Goal: Book appointment/travel/reservation

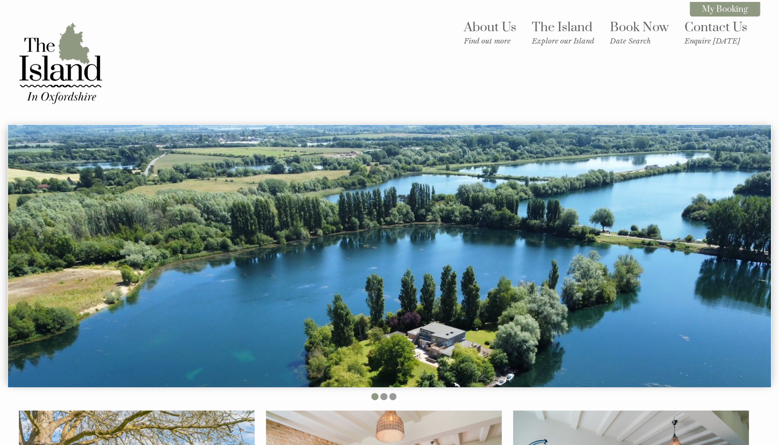
scroll to position [3, 0]
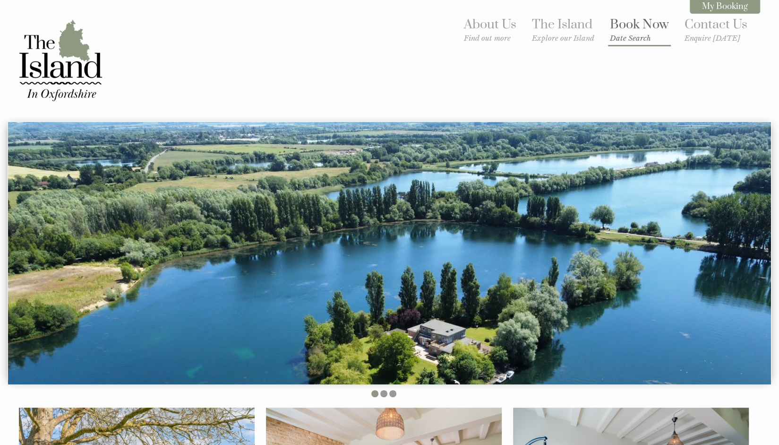
click at [649, 40] on small "Date Search" at bounding box center [639, 38] width 59 height 9
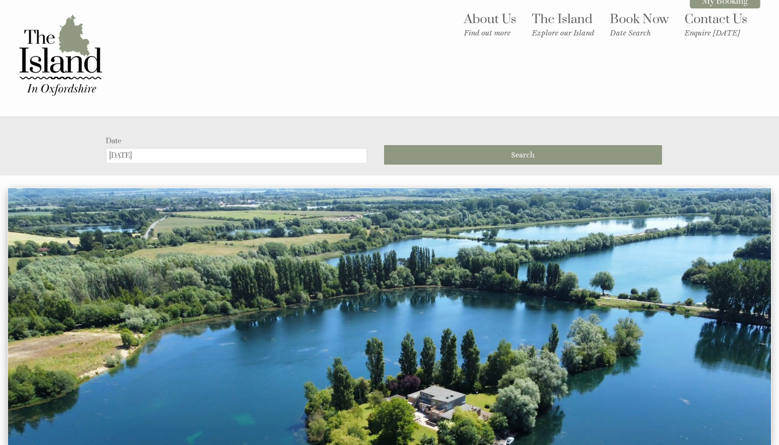
scroll to position [0, 0]
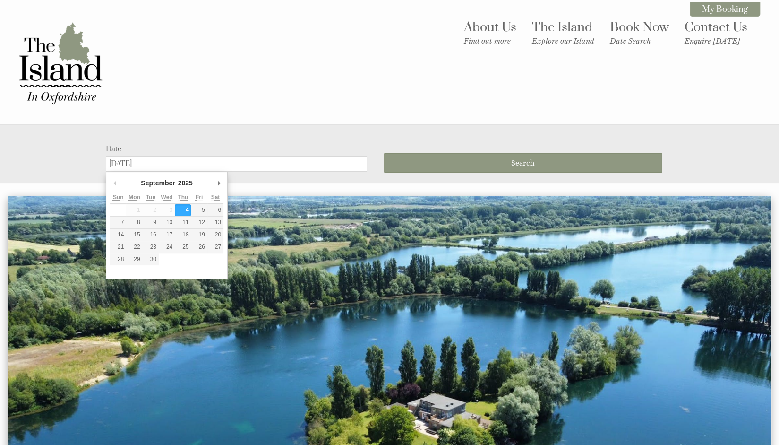
click at [188, 168] on input "[DATE]" at bounding box center [236, 164] width 261 height 16
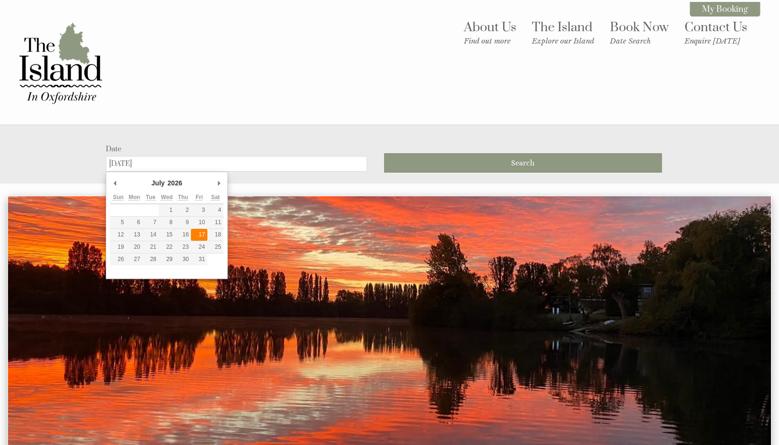
type input "[DATE]"
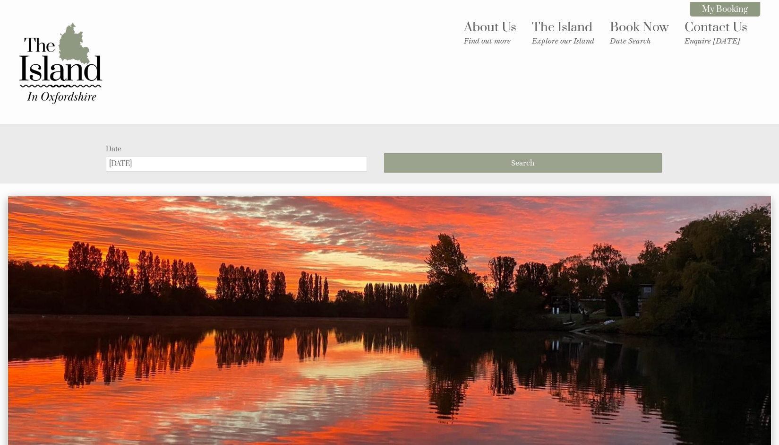
click at [431, 162] on button "Search" at bounding box center [523, 162] width 278 height 19
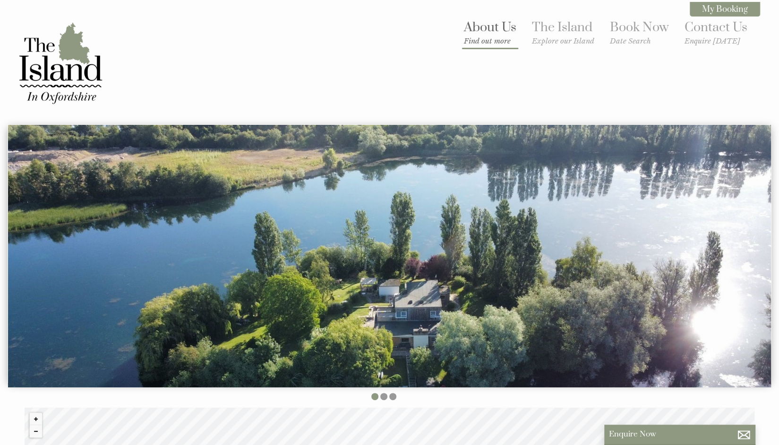
click at [493, 28] on link "About Us Find out more" at bounding box center [490, 32] width 52 height 26
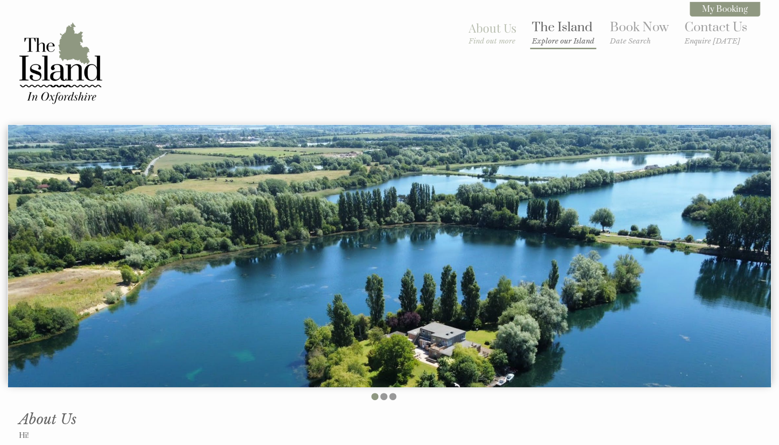
click at [550, 41] on small "Explore our Island" at bounding box center [563, 40] width 62 height 9
